Goal: Information Seeking & Learning: Find contact information

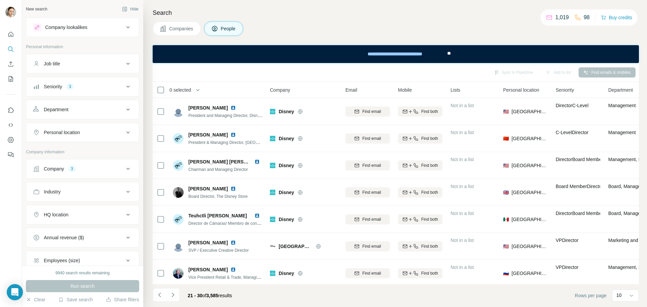
scroll to position [87, 0]
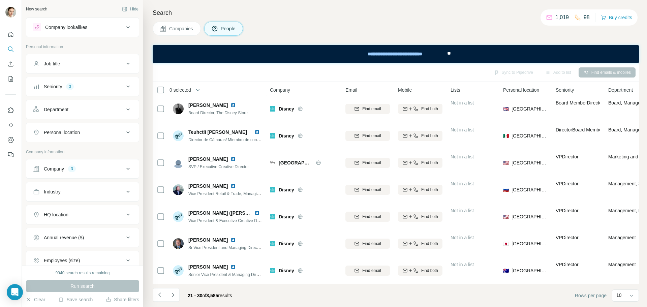
click at [85, 129] on div "Personal location" at bounding box center [78, 132] width 91 height 7
click at [72, 146] on input "text" at bounding box center [82, 149] width 99 height 12
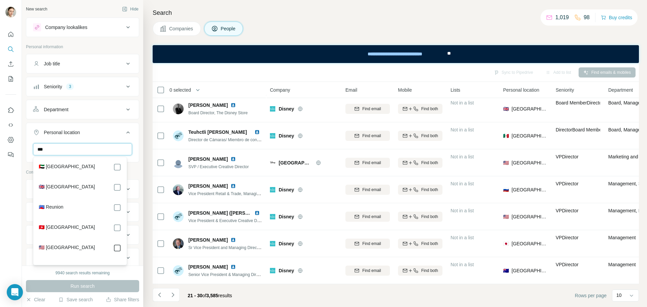
type input "***"
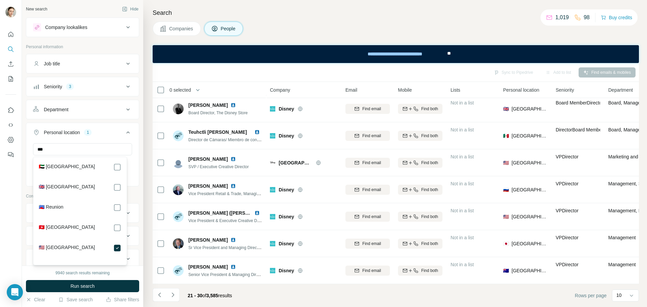
click at [71, 111] on div "Department" at bounding box center [78, 109] width 91 height 7
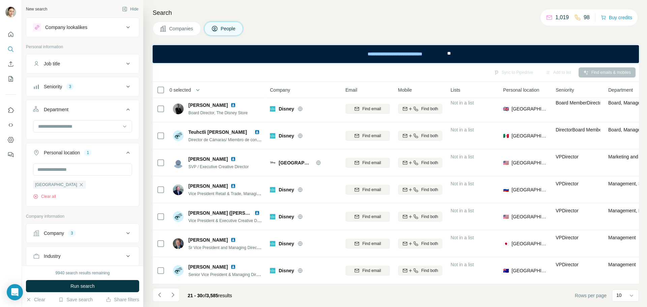
click at [71, 111] on div "Department" at bounding box center [78, 109] width 91 height 7
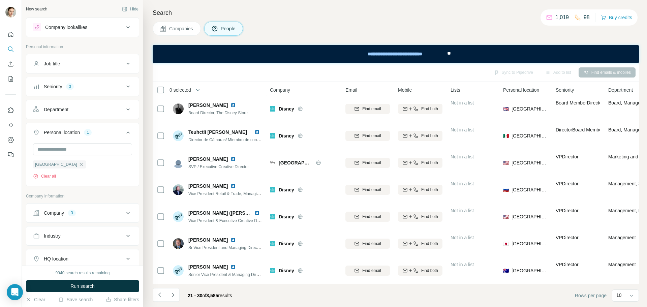
click at [58, 107] on div "Department" at bounding box center [56, 109] width 25 height 7
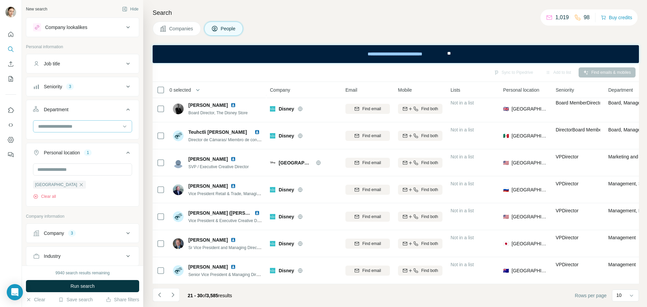
click at [104, 129] on input at bounding box center [78, 126] width 83 height 7
click at [89, 160] on div "Marketing and Advertising" at bounding box center [80, 164] width 91 height 12
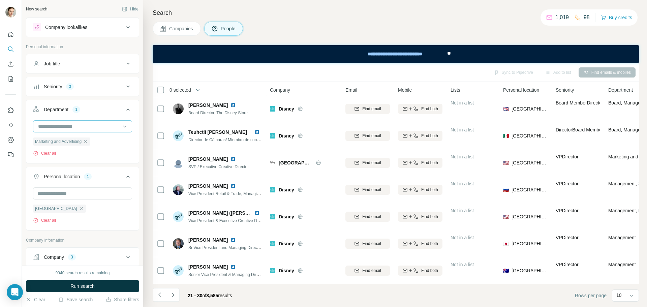
click at [83, 127] on input at bounding box center [78, 126] width 83 height 7
type input "****"
click at [81, 135] on div "Operations" at bounding box center [80, 142] width 94 height 16
click at [64, 123] on input at bounding box center [78, 126] width 83 height 7
type input "****"
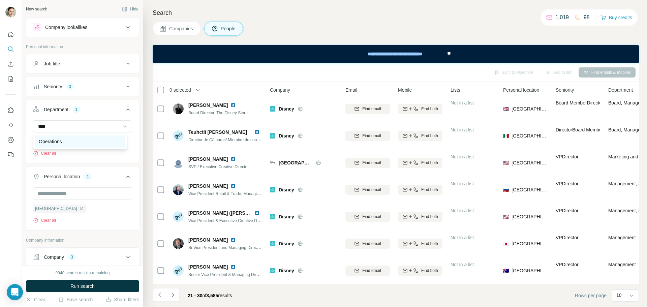
click at [62, 144] on p "Operations" at bounding box center [50, 141] width 23 height 7
click at [60, 129] on input at bounding box center [78, 126] width 83 height 7
type input "*"
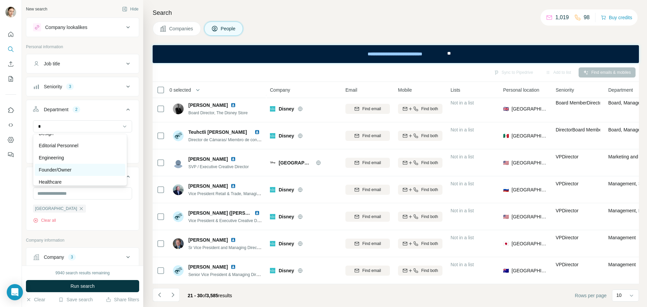
click at [74, 168] on div "Founder/Owner" at bounding box center [80, 170] width 83 height 7
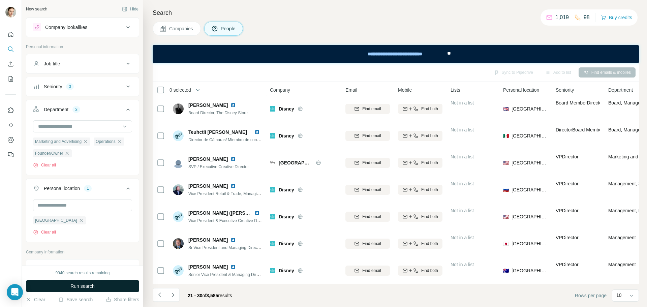
click at [85, 287] on span "Run search" at bounding box center [82, 286] width 24 height 7
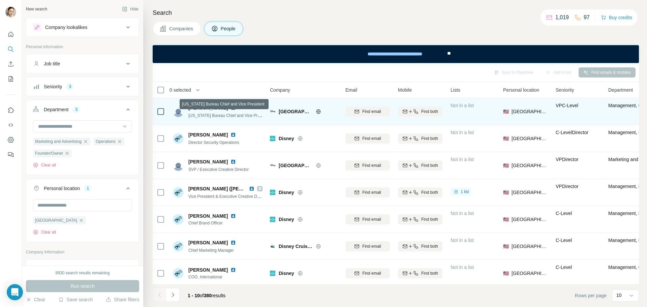
click at [231, 108] on img at bounding box center [233, 107] width 5 height 5
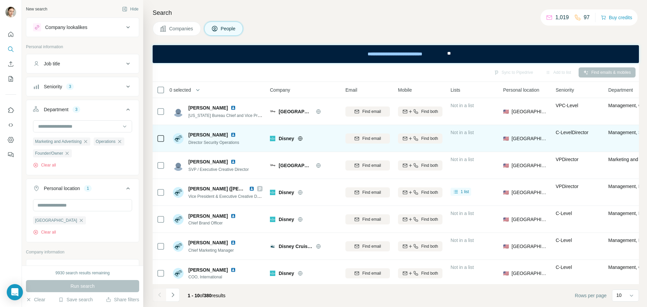
click at [232, 135] on img at bounding box center [233, 134] width 5 height 5
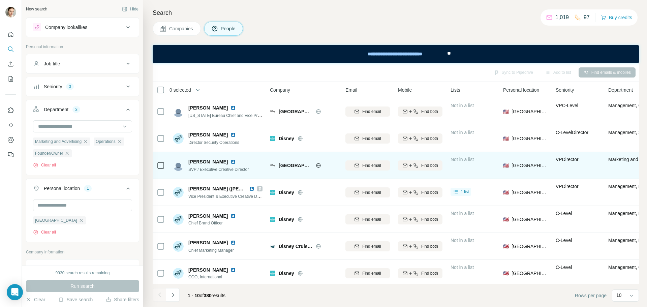
click at [231, 162] on img at bounding box center [233, 161] width 5 height 5
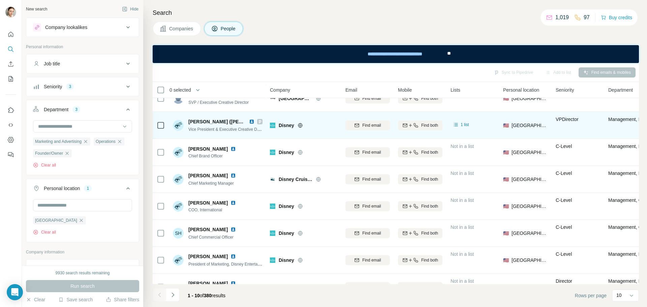
scroll to position [67, 0]
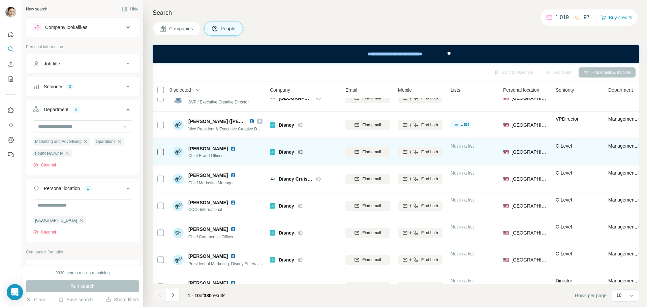
click at [231, 147] on img at bounding box center [233, 148] width 5 height 5
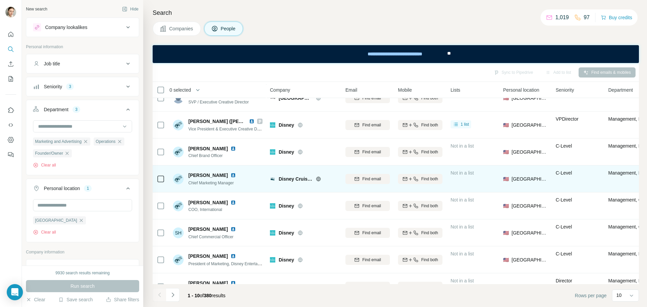
click at [236, 175] on img at bounding box center [233, 175] width 5 height 5
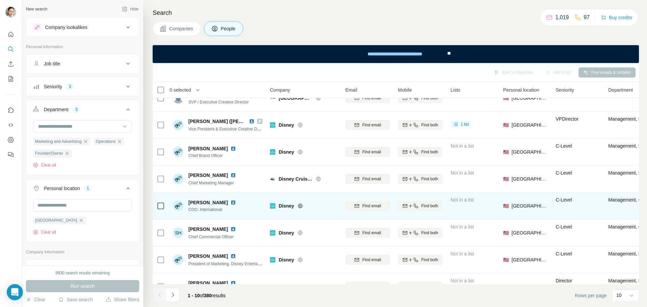
click at [231, 202] on img at bounding box center [233, 202] width 5 height 5
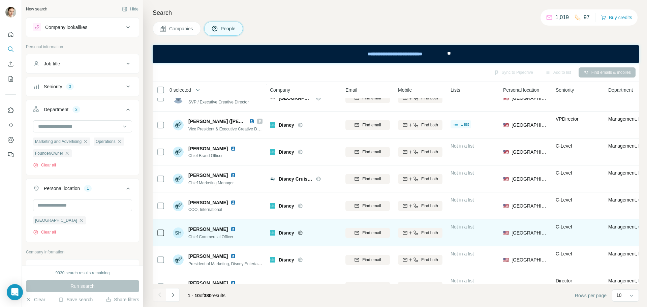
click at [231, 230] on img at bounding box center [233, 229] width 5 height 5
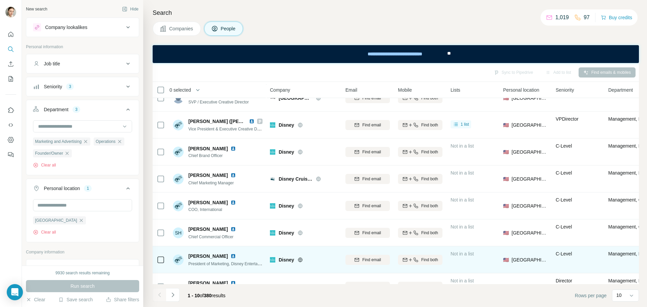
click at [223, 255] on div "[PERSON_NAME]" at bounding box center [225, 256] width 74 height 7
click at [231, 255] on img at bounding box center [233, 255] width 5 height 5
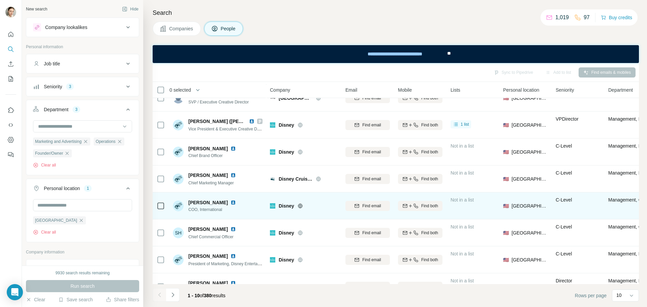
click at [231, 202] on img at bounding box center [233, 202] width 5 height 5
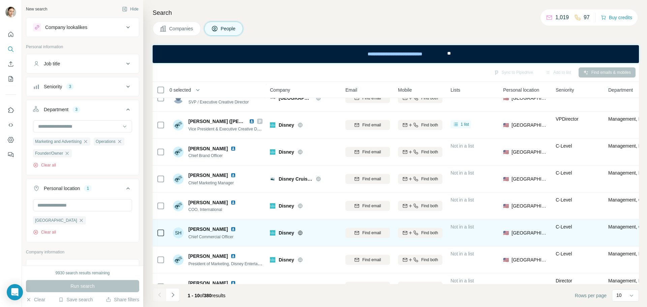
click at [231, 231] on img at bounding box center [233, 229] width 5 height 5
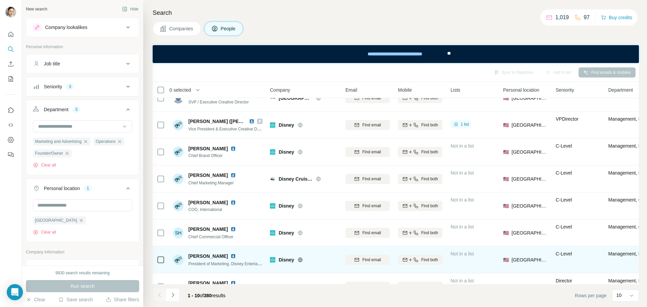
click at [231, 257] on img at bounding box center [233, 255] width 5 height 5
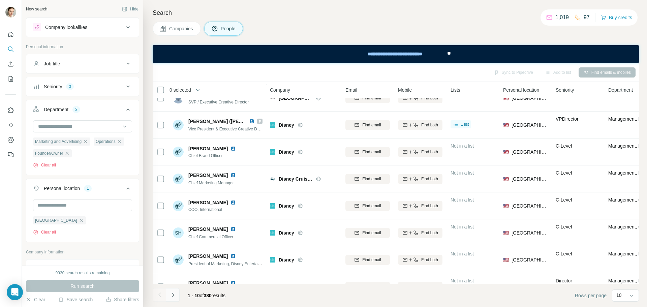
click at [175, 294] on icon "Navigate to next page" at bounding box center [173, 295] width 7 height 7
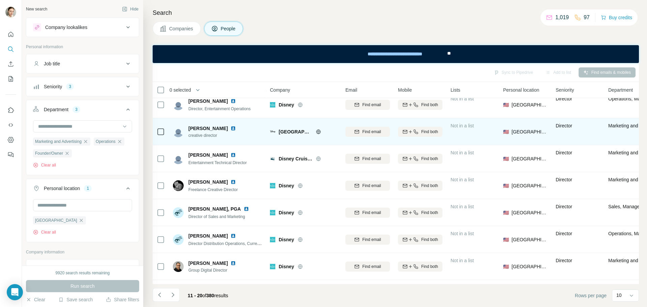
scroll to position [0, 0]
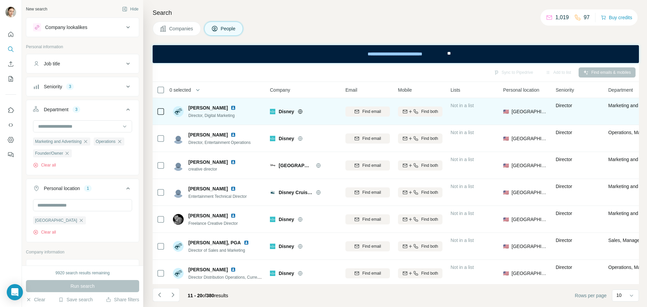
click at [231, 107] on img at bounding box center [233, 107] width 5 height 5
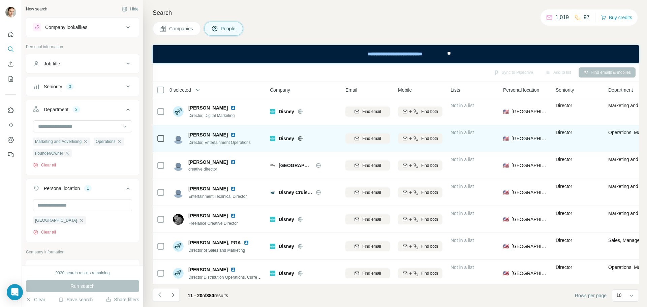
click at [231, 134] on img at bounding box center [233, 134] width 5 height 5
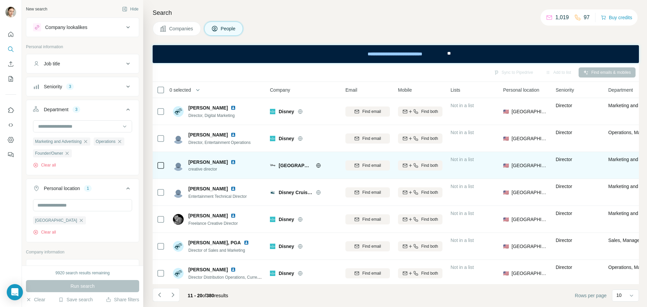
click at [231, 164] on img at bounding box center [233, 161] width 5 height 5
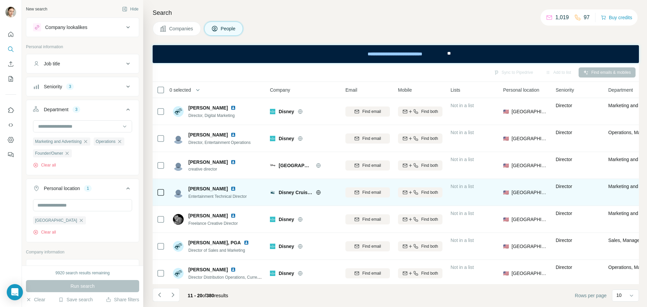
click at [227, 191] on div "[PERSON_NAME]" at bounding box center [217, 188] width 58 height 7
click at [231, 188] on img at bounding box center [233, 188] width 5 height 5
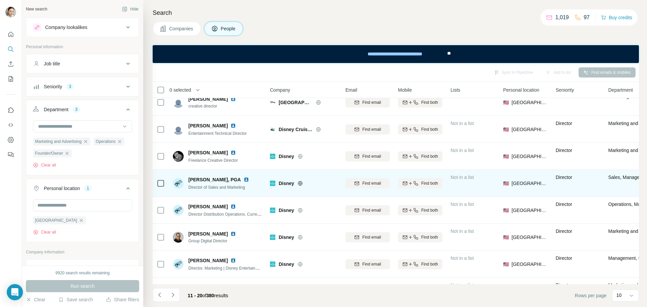
scroll to position [67, 0]
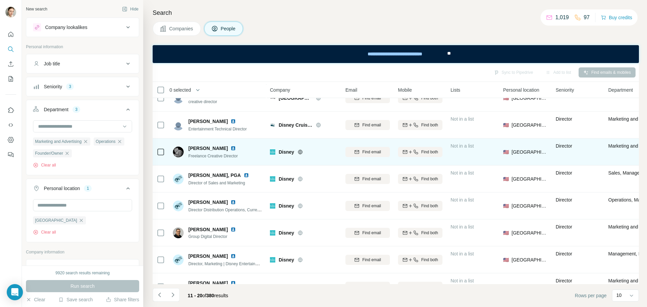
click at [236, 148] on img at bounding box center [233, 148] width 5 height 5
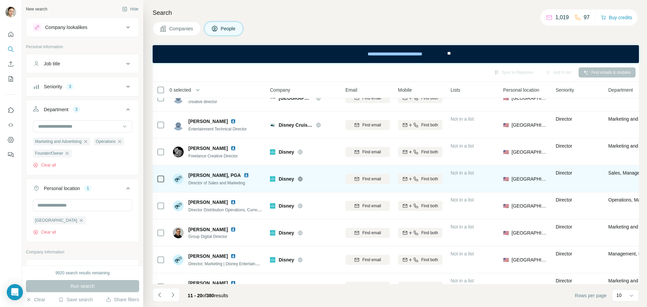
click at [244, 177] on img at bounding box center [246, 175] width 5 height 5
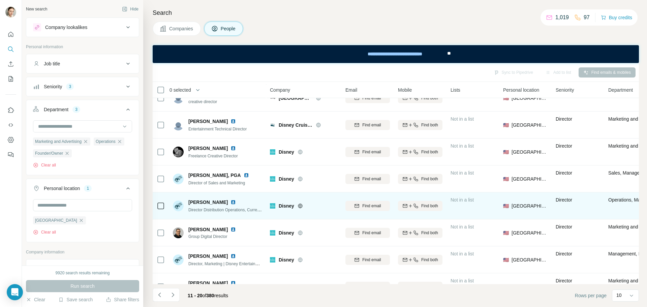
click at [231, 204] on img at bounding box center [233, 202] width 5 height 5
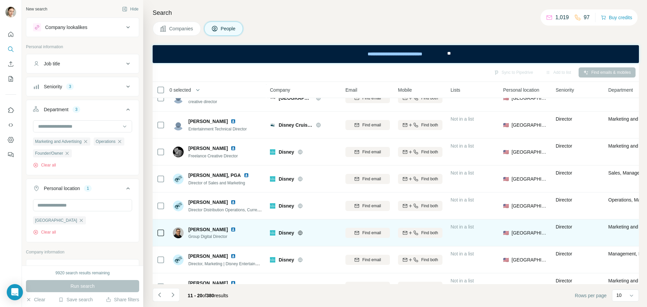
click at [231, 230] on img at bounding box center [233, 229] width 5 height 5
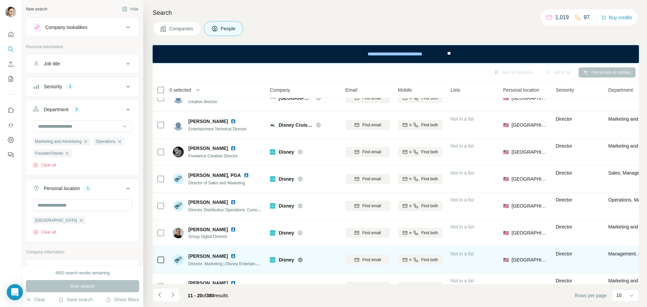
click at [233, 253] on div "[PERSON_NAME]" at bounding box center [225, 256] width 74 height 7
click at [233, 257] on img at bounding box center [233, 255] width 5 height 5
click at [233, 254] on img at bounding box center [233, 255] width 5 height 5
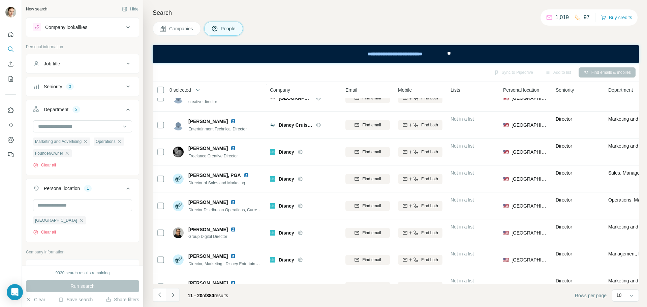
click at [178, 294] on button "Navigate to next page" at bounding box center [172, 294] width 13 height 13
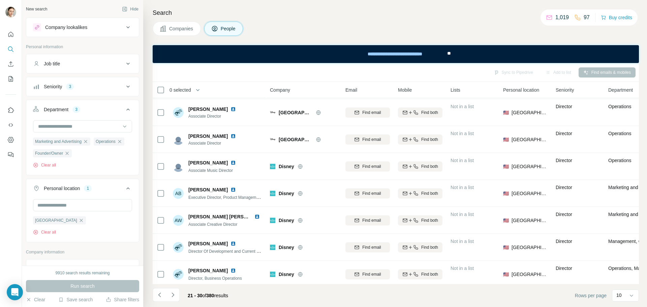
scroll to position [87, 0]
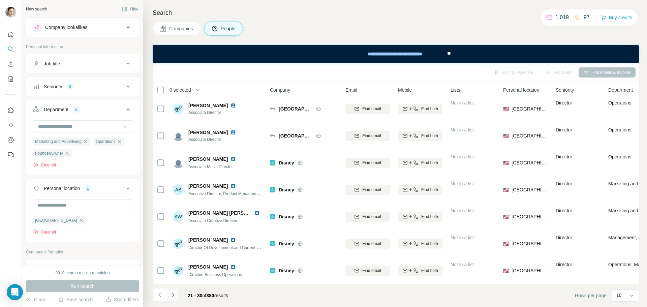
click at [172, 296] on icon "Navigate to next page" at bounding box center [173, 295] width 2 height 4
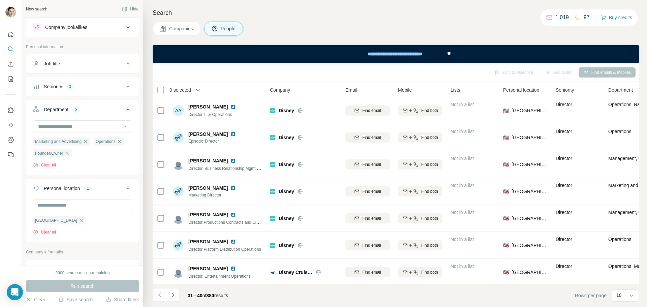
scroll to position [0, 0]
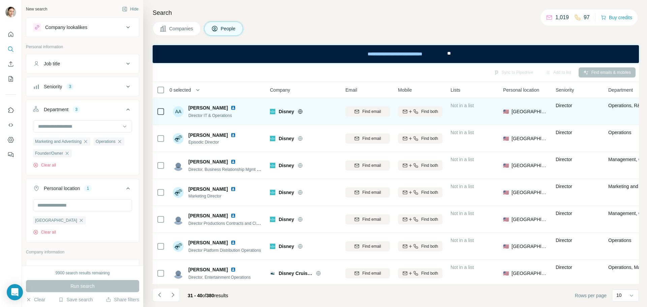
click at [236, 108] on img at bounding box center [233, 107] width 5 height 5
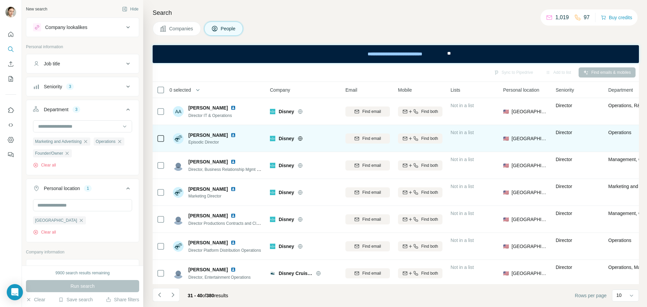
click at [231, 136] on img at bounding box center [233, 134] width 5 height 5
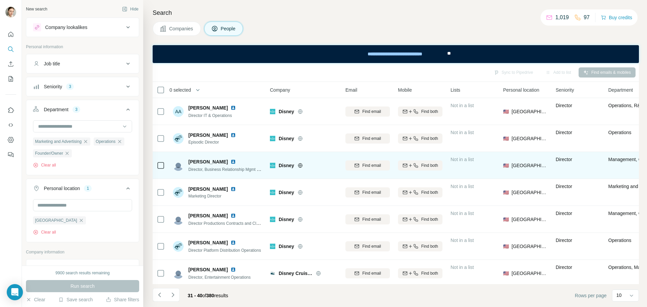
click at [231, 163] on img at bounding box center [233, 161] width 5 height 5
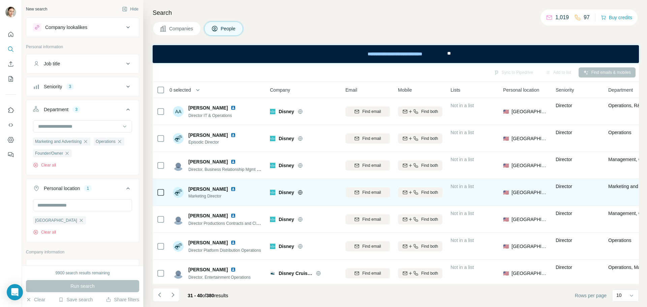
click at [231, 190] on img at bounding box center [233, 188] width 5 height 5
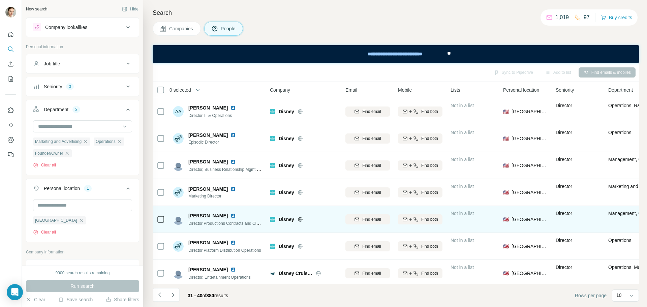
click at [224, 211] on div "[PERSON_NAME] Director Productions Contracts and Clearances" at bounding box center [218, 219] width 90 height 19
click at [231, 215] on img at bounding box center [233, 215] width 5 height 5
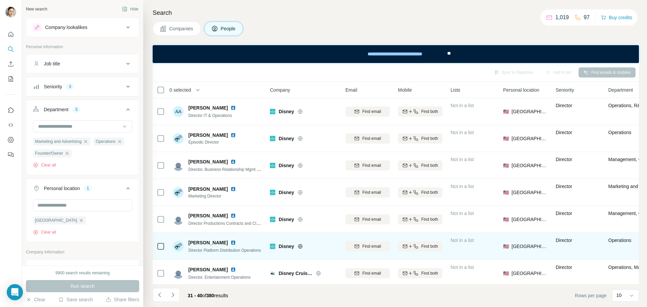
click at [231, 241] on img at bounding box center [233, 242] width 5 height 5
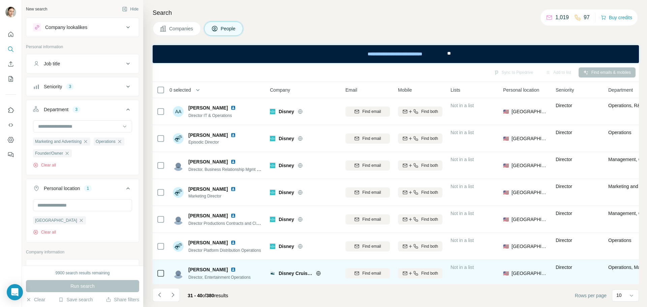
click at [231, 272] on img at bounding box center [233, 269] width 5 height 5
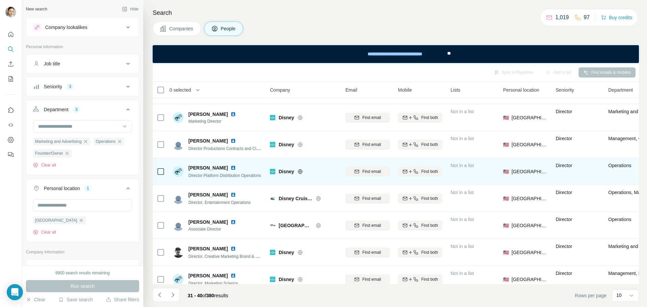
scroll to position [53, 0]
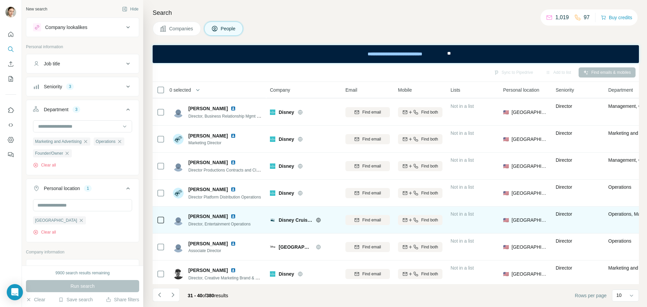
click at [231, 215] on img at bounding box center [233, 216] width 5 height 5
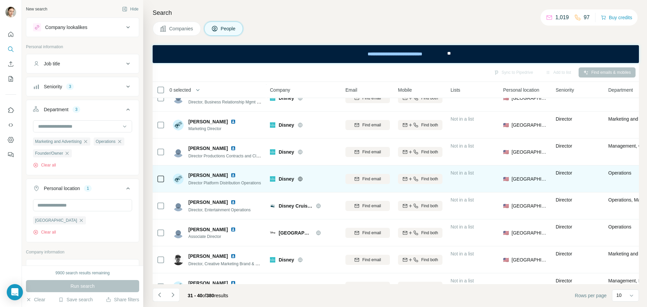
scroll to position [87, 0]
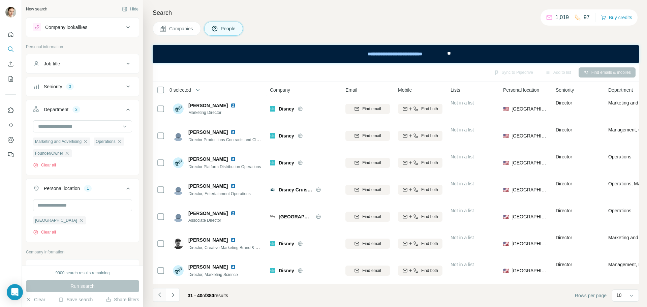
click at [166, 296] on button "Navigate to previous page" at bounding box center [159, 294] width 13 height 13
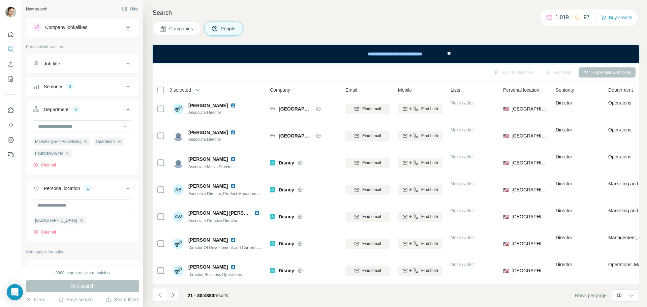
click at [173, 296] on icon "Navigate to next page" at bounding box center [173, 295] width 7 height 7
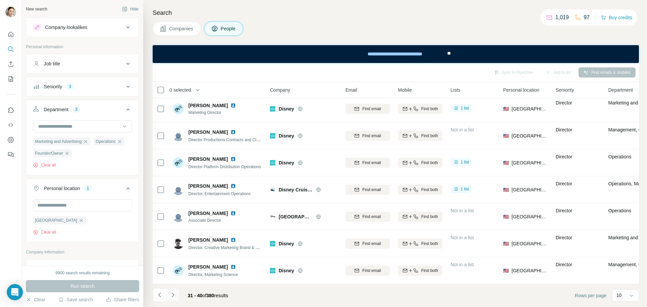
click at [173, 296] on icon "Navigate to next page" at bounding box center [173, 295] width 7 height 7
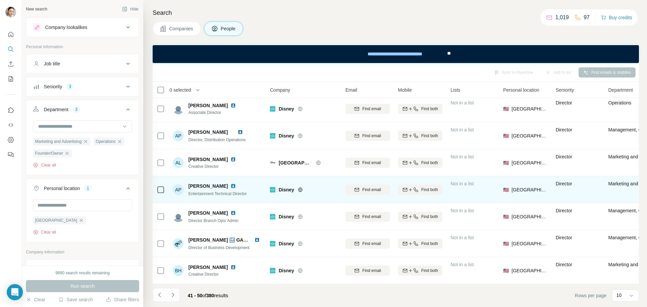
click at [231, 184] on img at bounding box center [233, 185] width 5 height 5
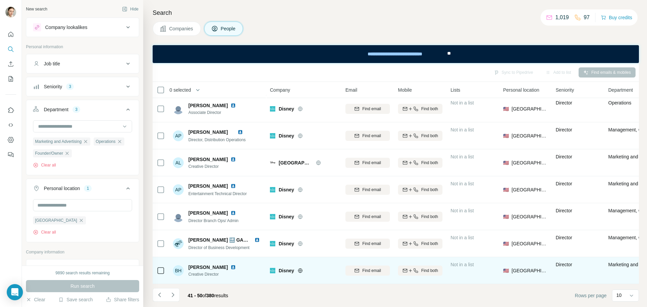
click at [231, 265] on img at bounding box center [233, 267] width 5 height 5
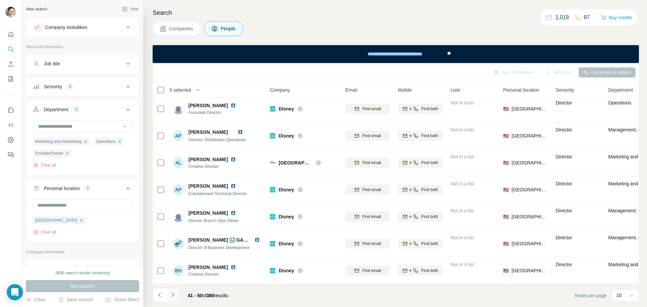
click at [173, 297] on icon "Navigate to next page" at bounding box center [173, 295] width 7 height 7
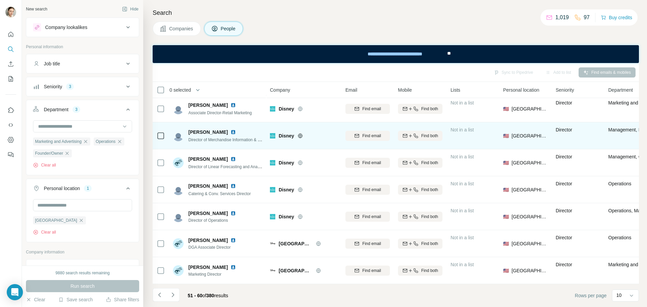
scroll to position [53, 0]
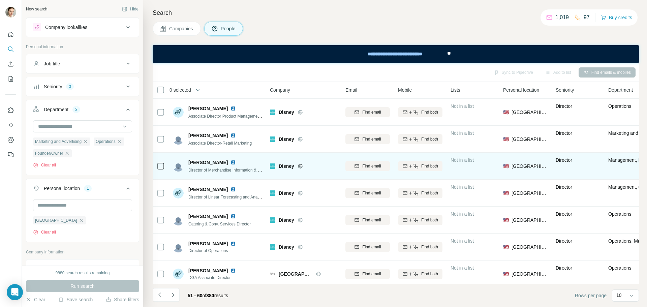
click at [231, 163] on img at bounding box center [233, 162] width 5 height 5
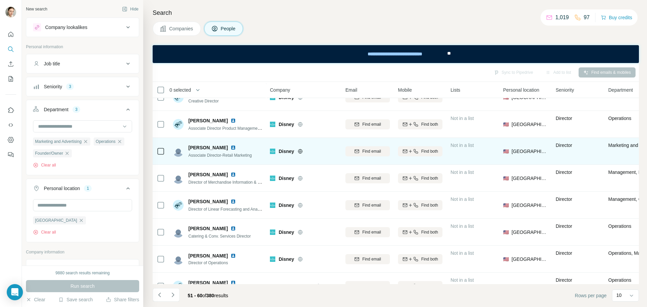
scroll to position [87, 0]
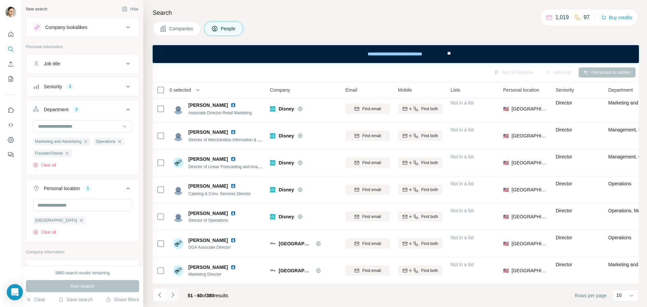
click at [174, 293] on icon "Navigate to next page" at bounding box center [173, 295] width 7 height 7
